Goal: Information Seeking & Learning: Learn about a topic

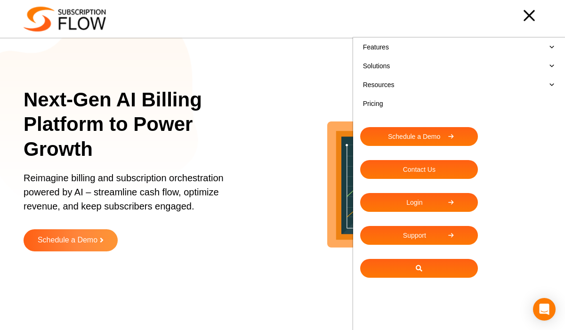
click at [378, 106] on link "Pricing" at bounding box center [459, 103] width 198 height 19
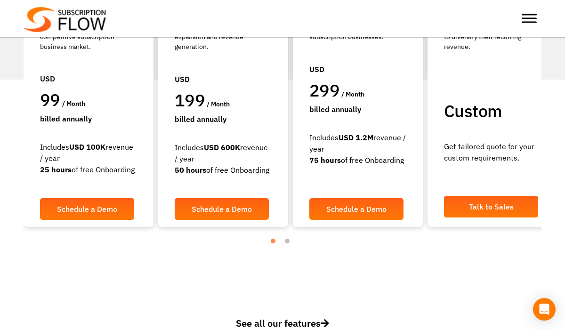
scroll to position [246, 0]
